Goal: Information Seeking & Learning: Learn about a topic

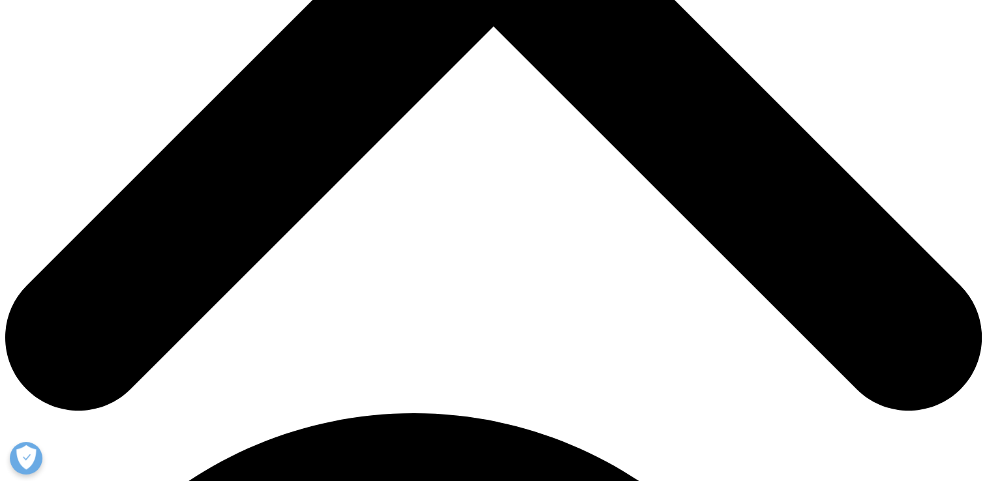
scroll to position [587, 0]
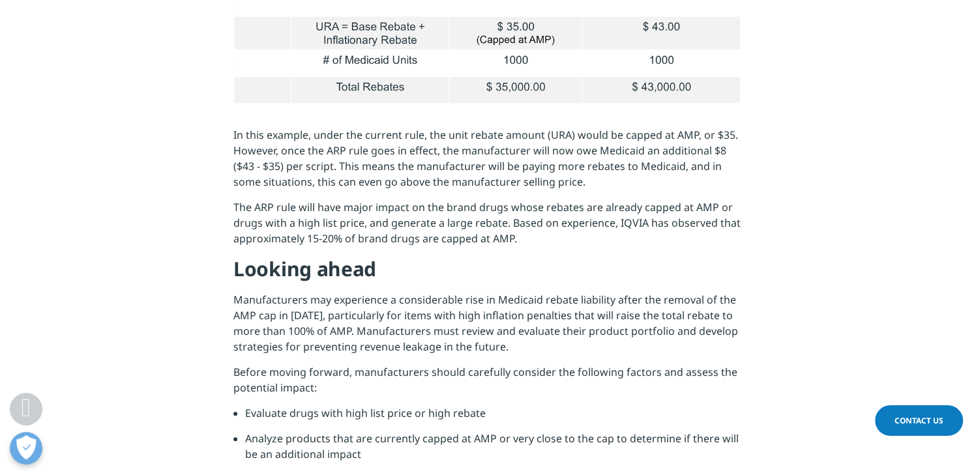
scroll to position [1369, 0]
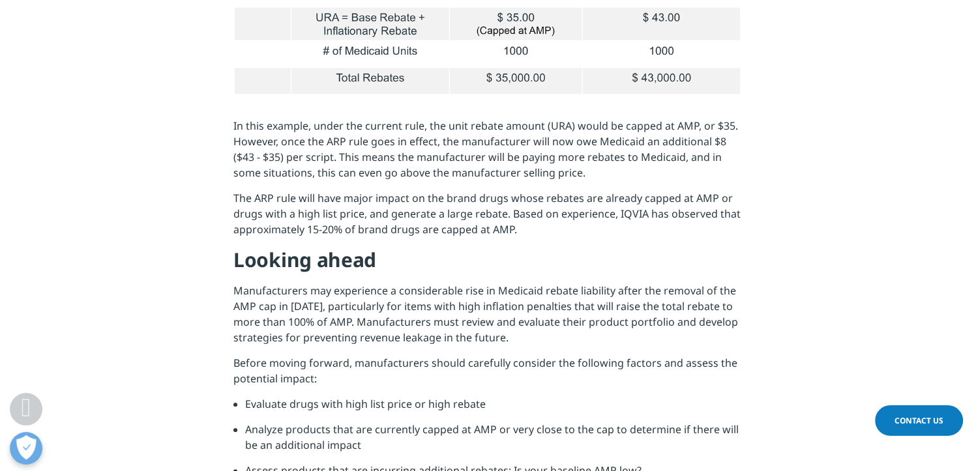
click at [407, 207] on p "The ARP rule will have major impact on the brand drugs whose rebates are alread…" at bounding box center [487, 218] width 509 height 57
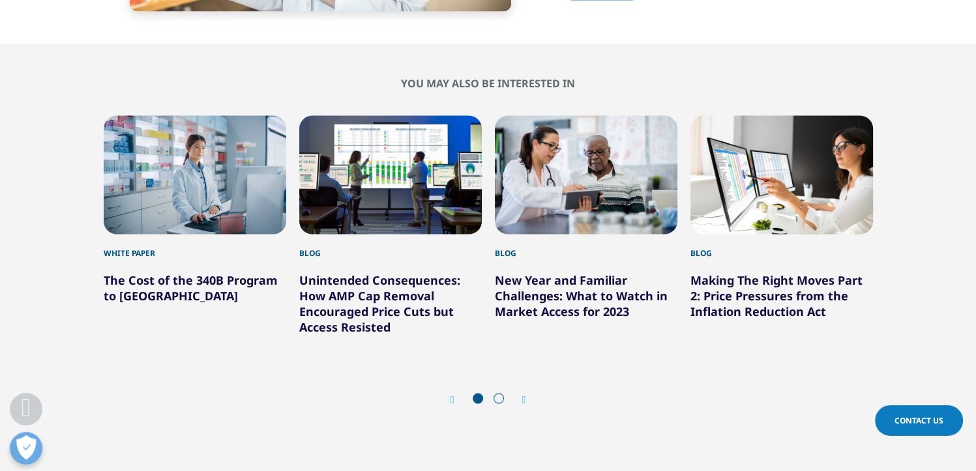
scroll to position [2413, 0]
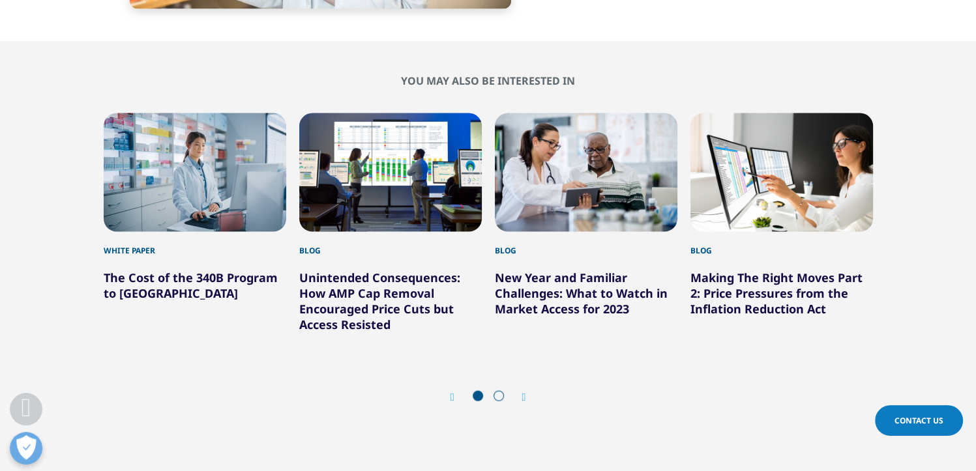
click at [388, 323] on link "Unintended Consequences: How AMP Cap Removal Encouraged Price Cuts but Access R…" at bounding box center [379, 300] width 161 height 63
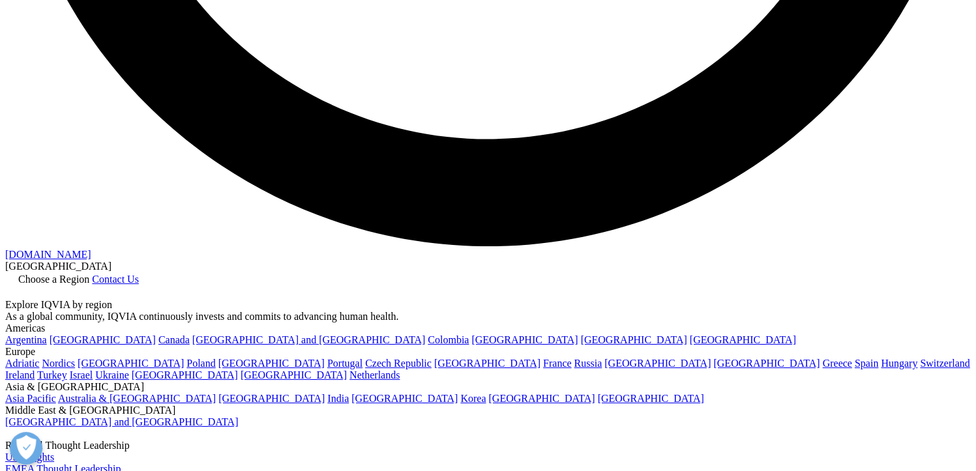
scroll to position [2674, 0]
